Goal: Navigation & Orientation: Go to known website

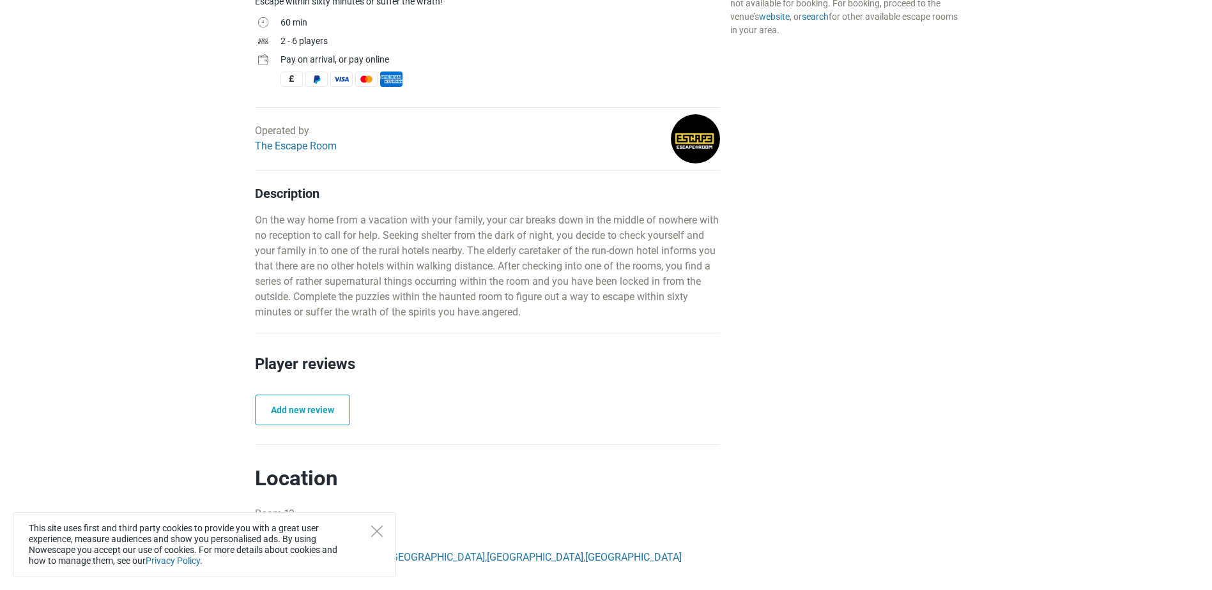
scroll to position [575, 0]
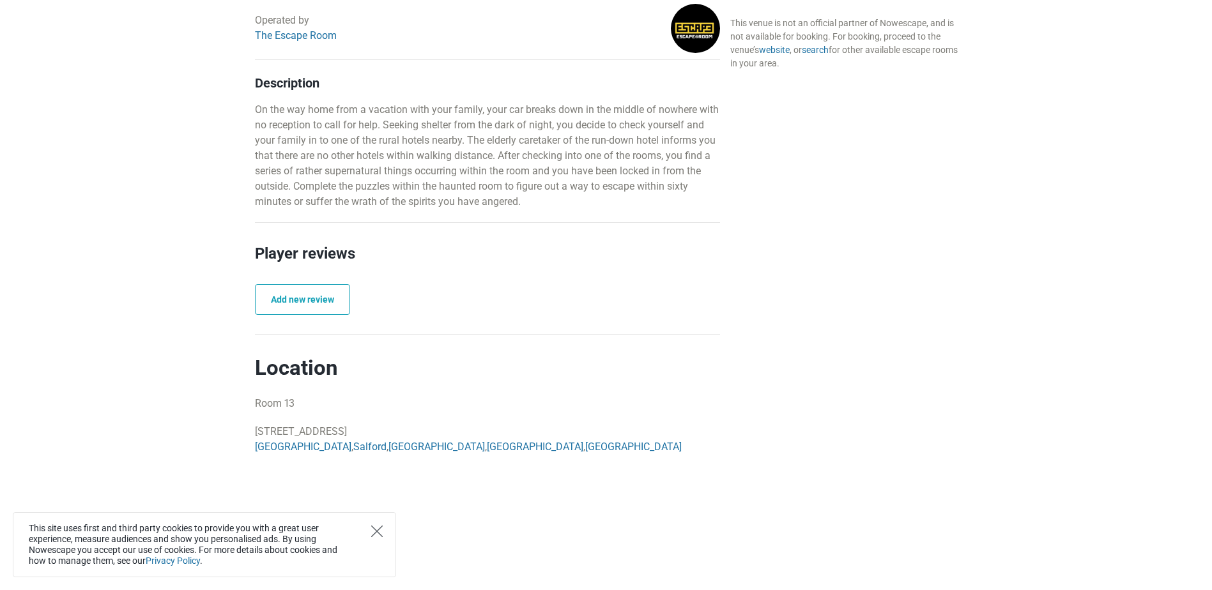
click at [379, 536] on icon "Close" at bounding box center [377, 532] width 12 height 12
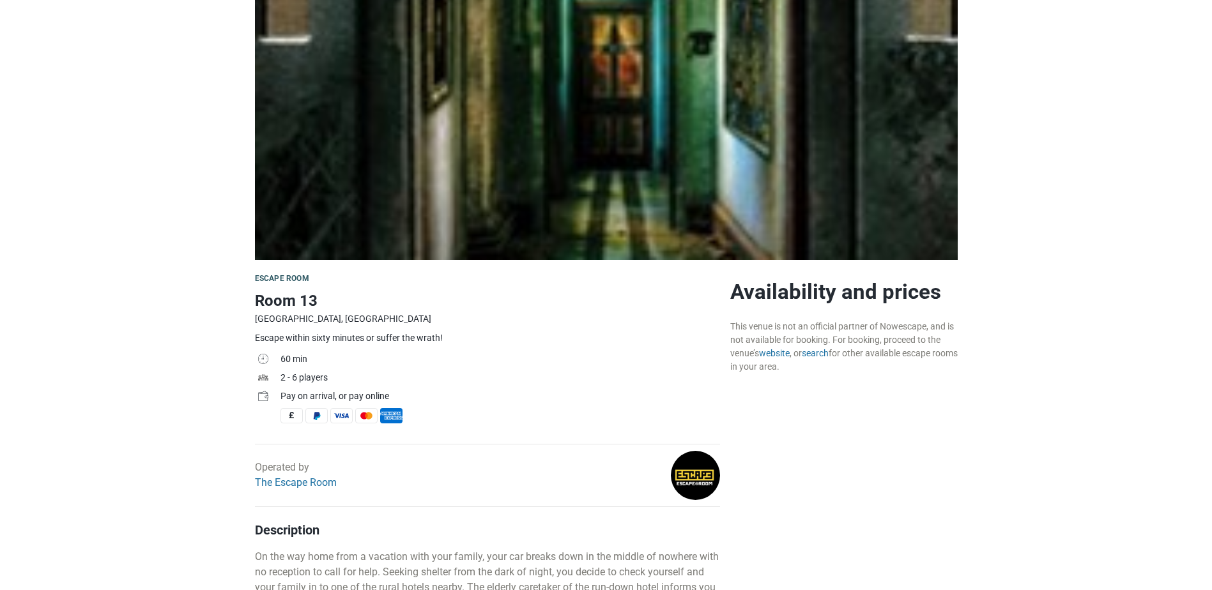
scroll to position [0, 0]
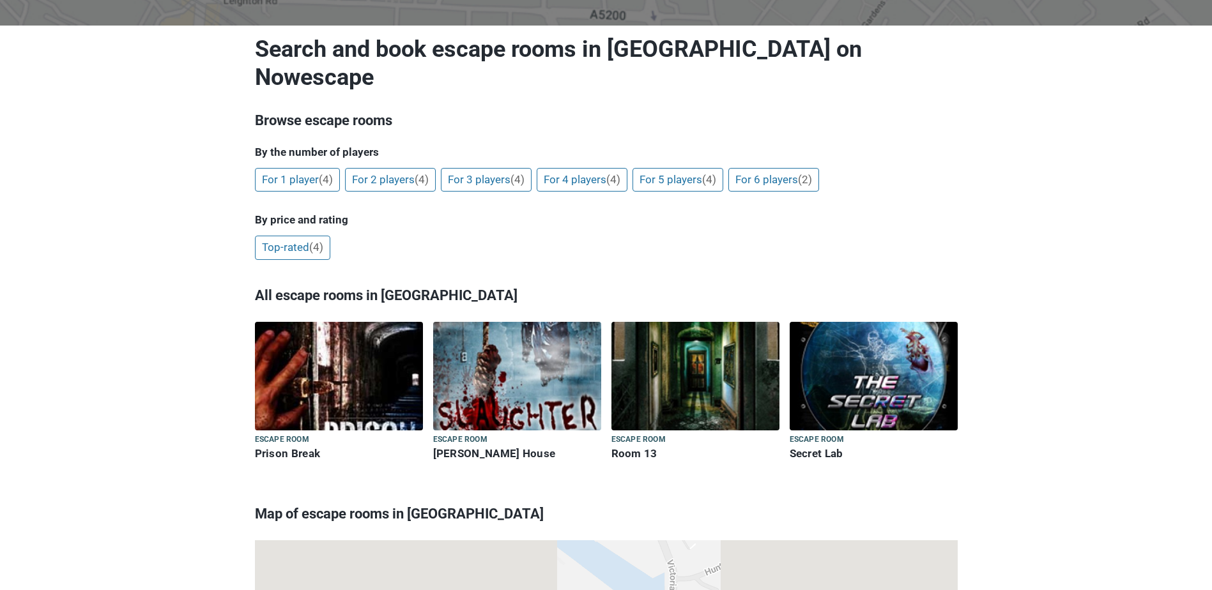
scroll to position [256, 0]
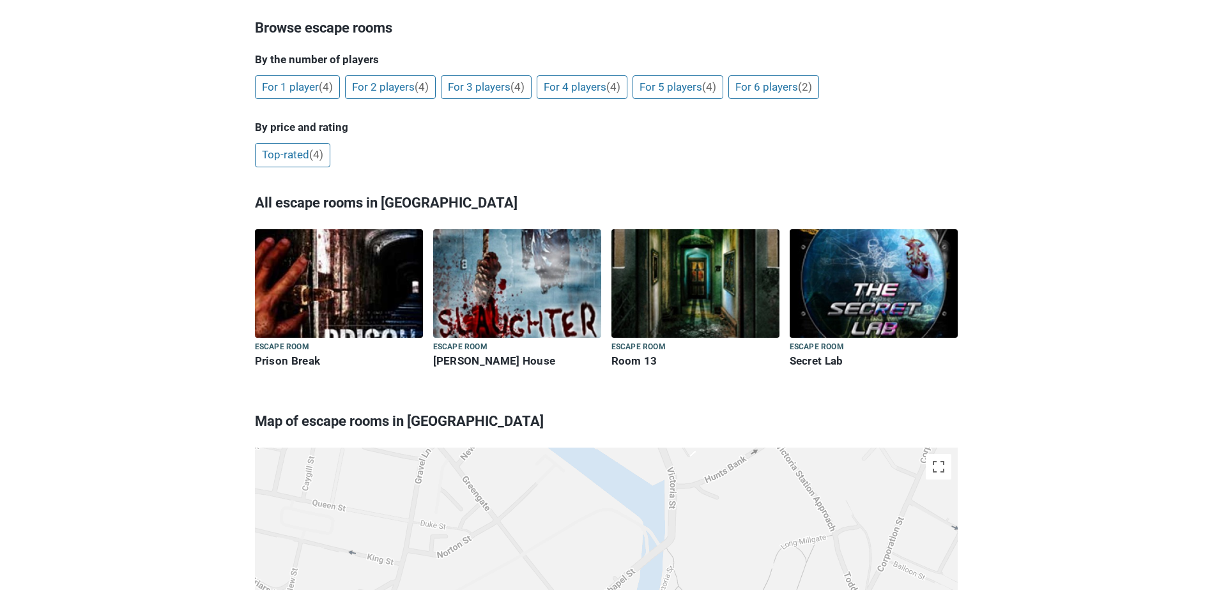
click at [852, 286] on img at bounding box center [874, 283] width 168 height 109
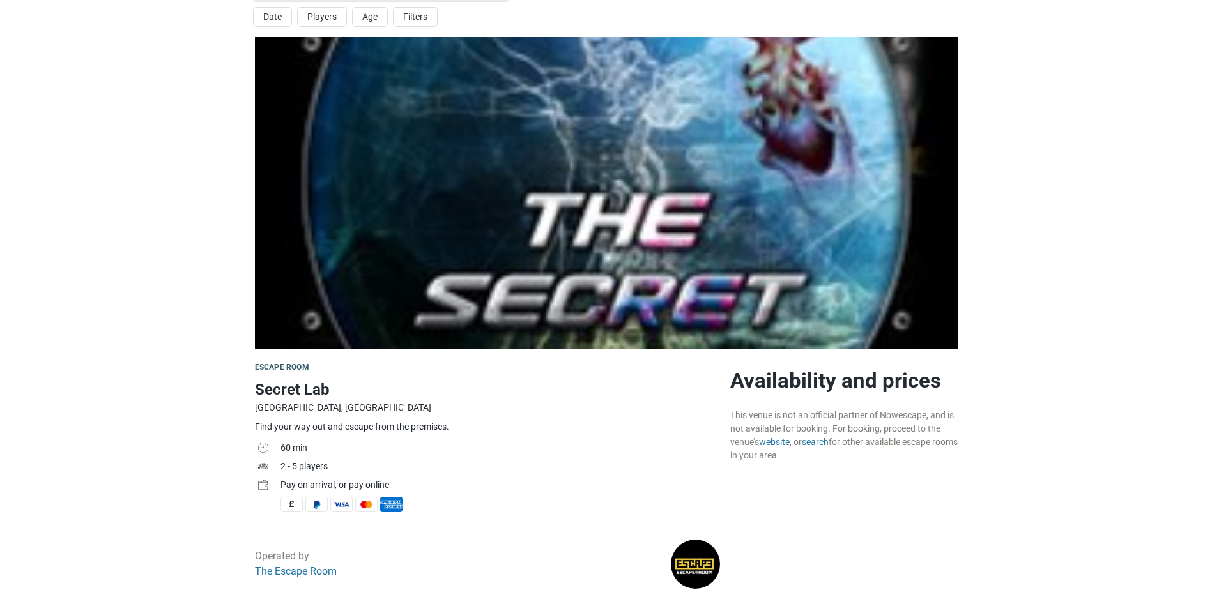
scroll to position [128, 0]
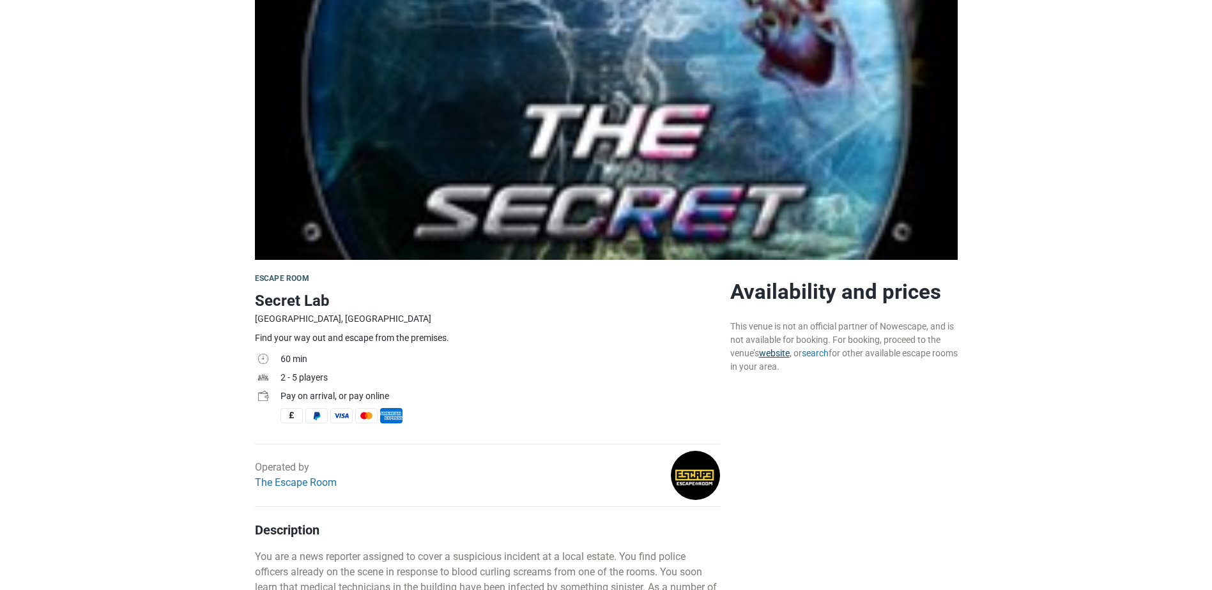
click at [775, 353] on link "website" at bounding box center [774, 353] width 31 height 10
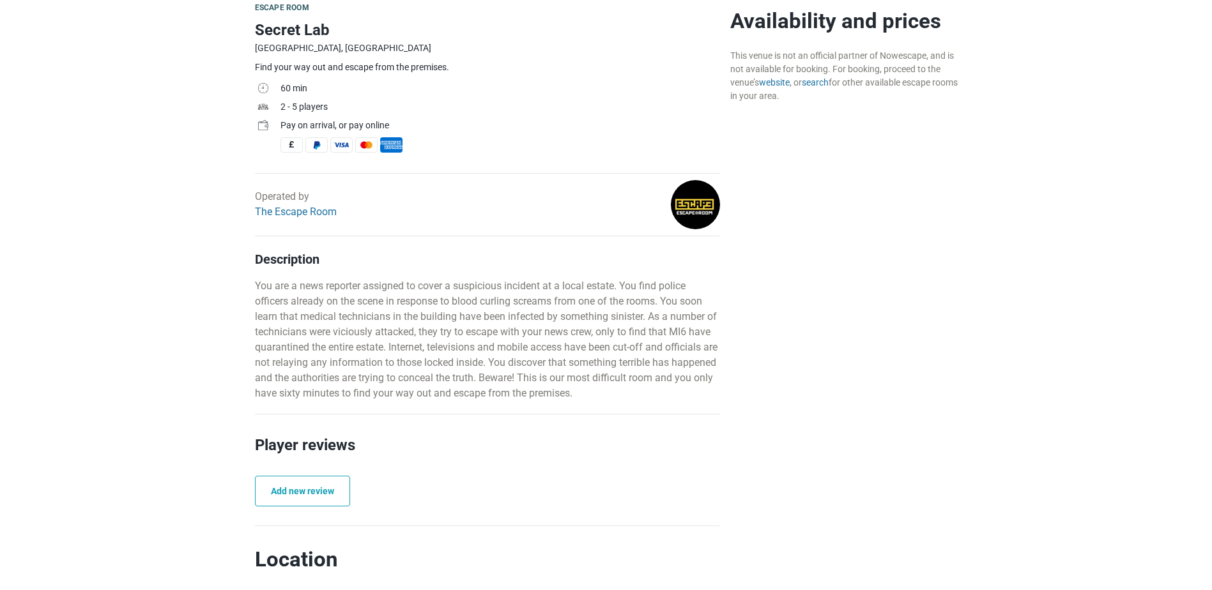
scroll to position [0, 0]
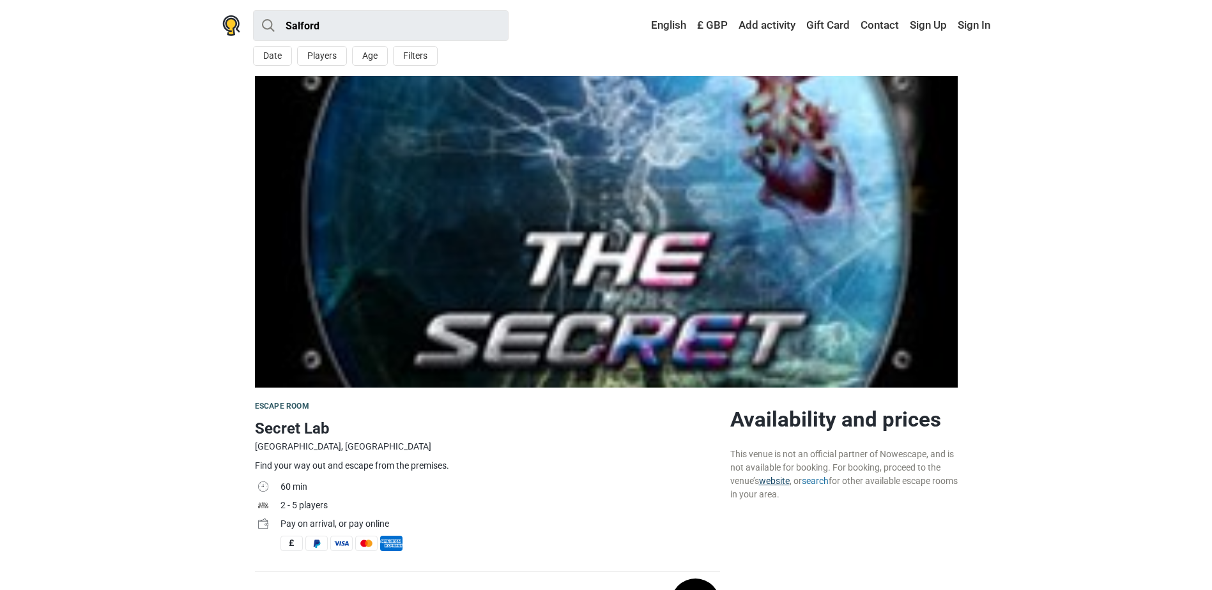
click at [776, 482] on link "website" at bounding box center [774, 481] width 31 height 10
